Goal: Information Seeking & Learning: Learn about a topic

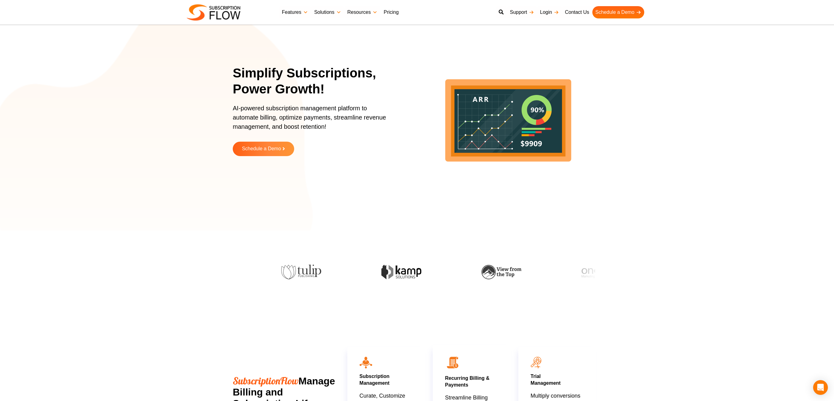
click at [394, 14] on link "Pricing" at bounding box center [390, 12] width 21 height 12
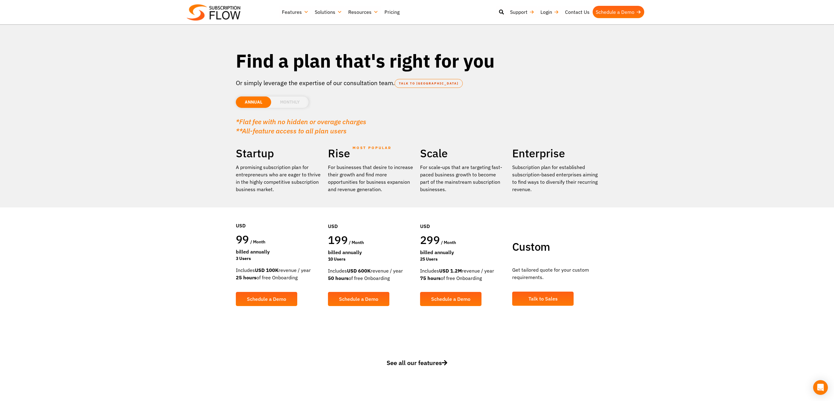
click at [298, 102] on li "MONTHLY" at bounding box center [289, 101] width 37 height 11
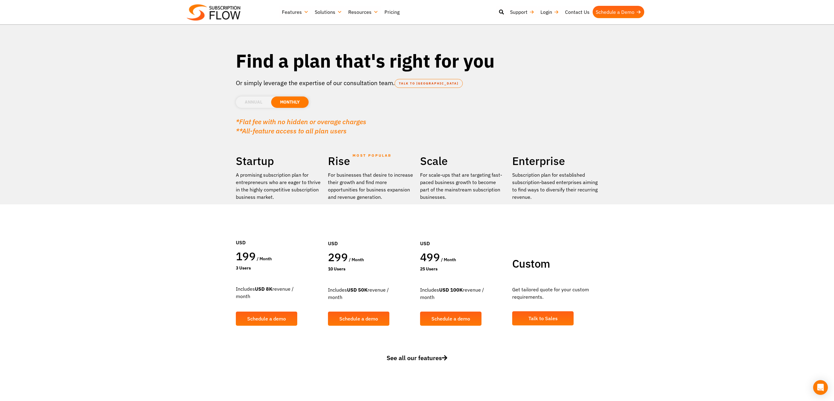
click at [256, 100] on li "ANNUAL" at bounding box center [253, 101] width 35 height 11
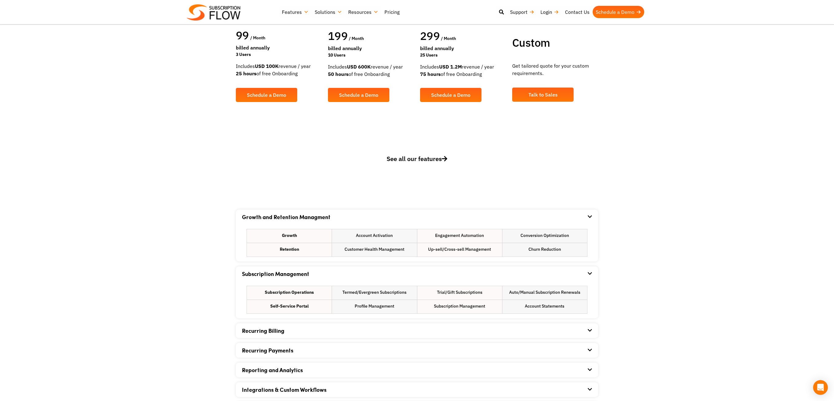
scroll to position [215, 0]
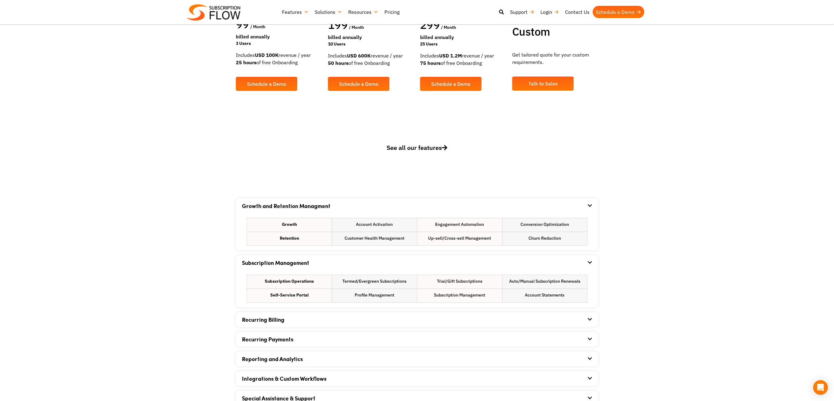
click at [409, 147] on span "See all our features" at bounding box center [417, 147] width 61 height 8
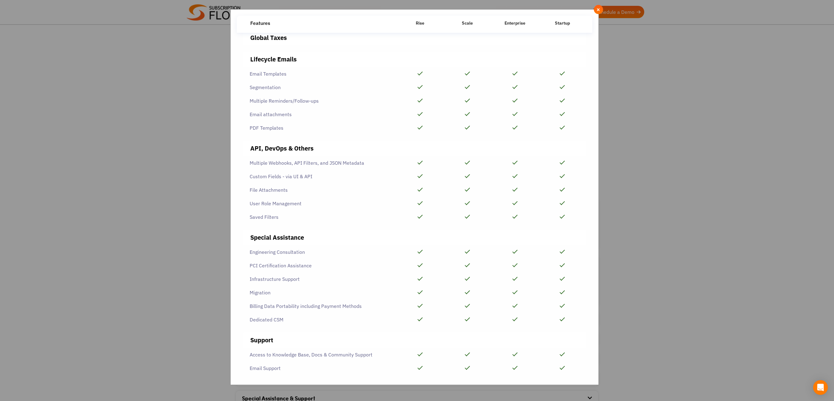
scroll to position [988, 0]
click at [598, 10] on span "×" at bounding box center [598, 9] width 4 height 7
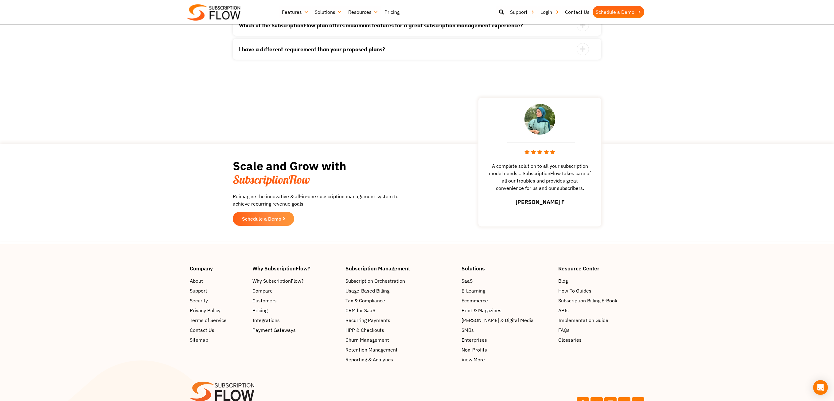
scroll to position [826, 0]
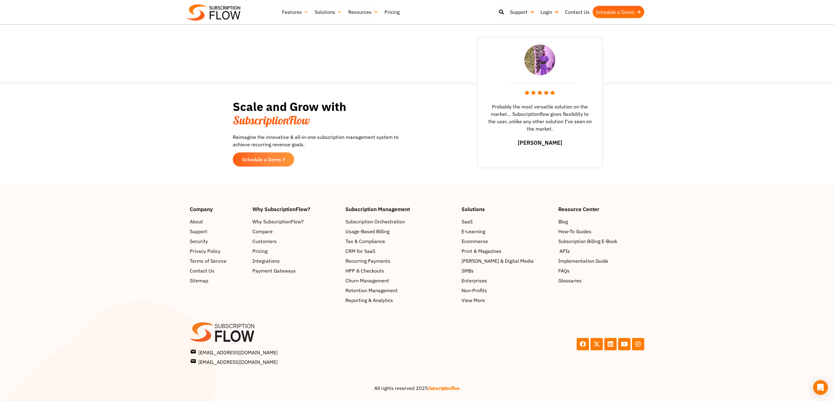
click at [570, 250] on span "APIs" at bounding box center [565, 250] width 10 height 7
click at [200, 220] on span "About" at bounding box center [197, 221] width 13 height 7
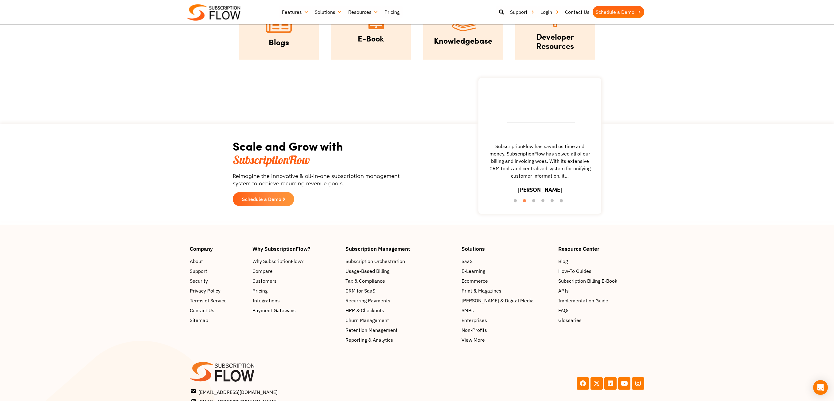
scroll to position [860, 0]
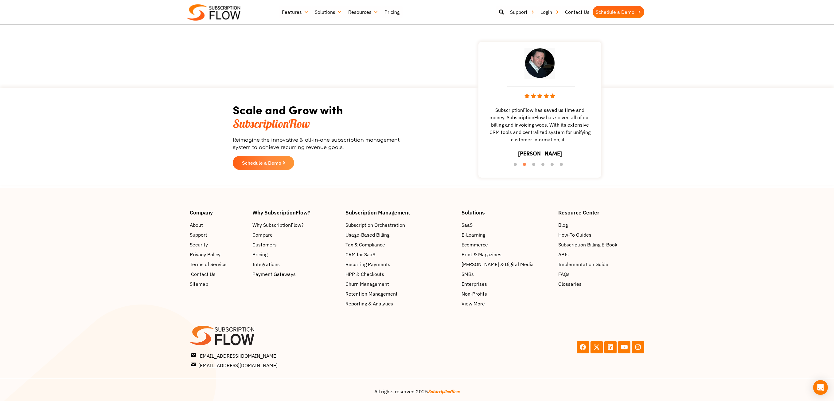
click at [205, 273] on span "Contact Us" at bounding box center [203, 273] width 25 height 7
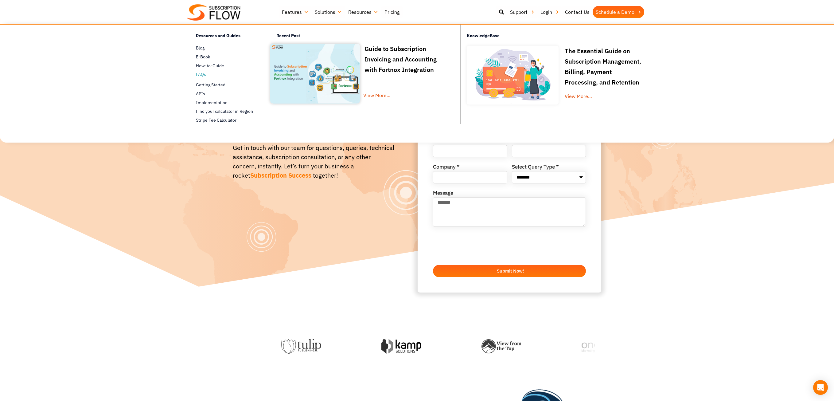
click at [204, 73] on span "FAQs" at bounding box center [201, 74] width 10 height 6
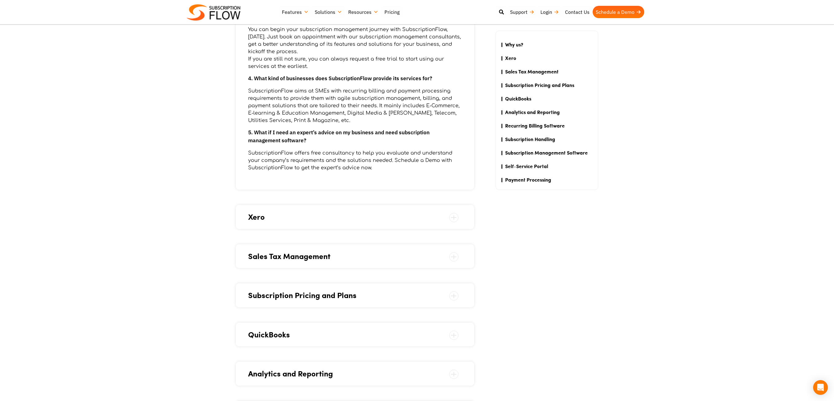
scroll to position [430, 0]
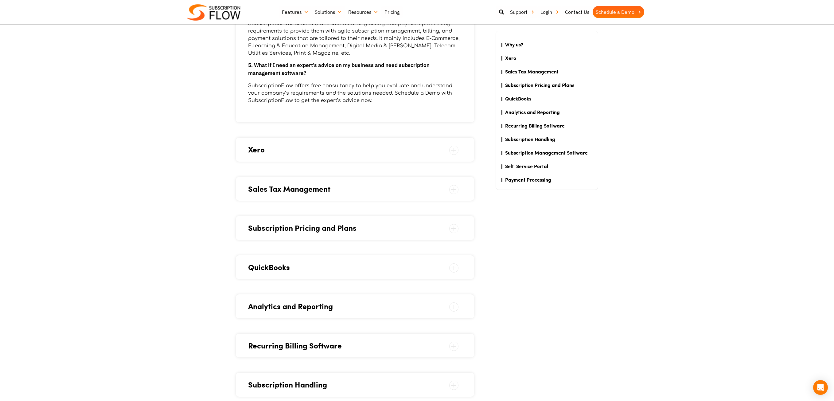
click at [341, 228] on span "Subscription Pricing and Plans" at bounding box center [355, 228] width 214 height 12
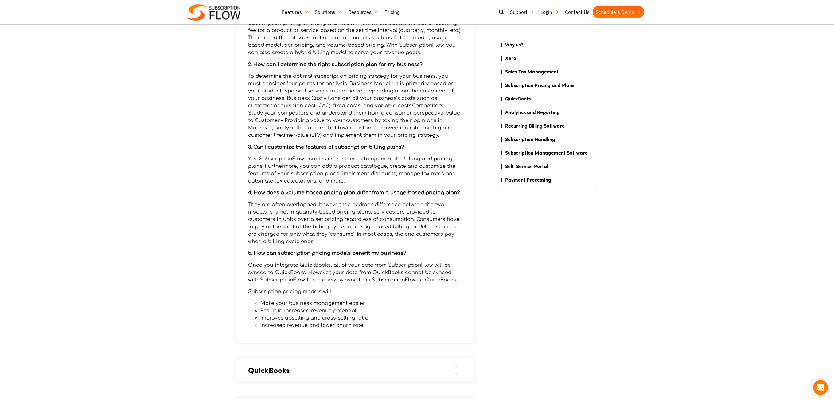
scroll to position [338, 0]
